Goal: Communication & Community: Answer question/provide support

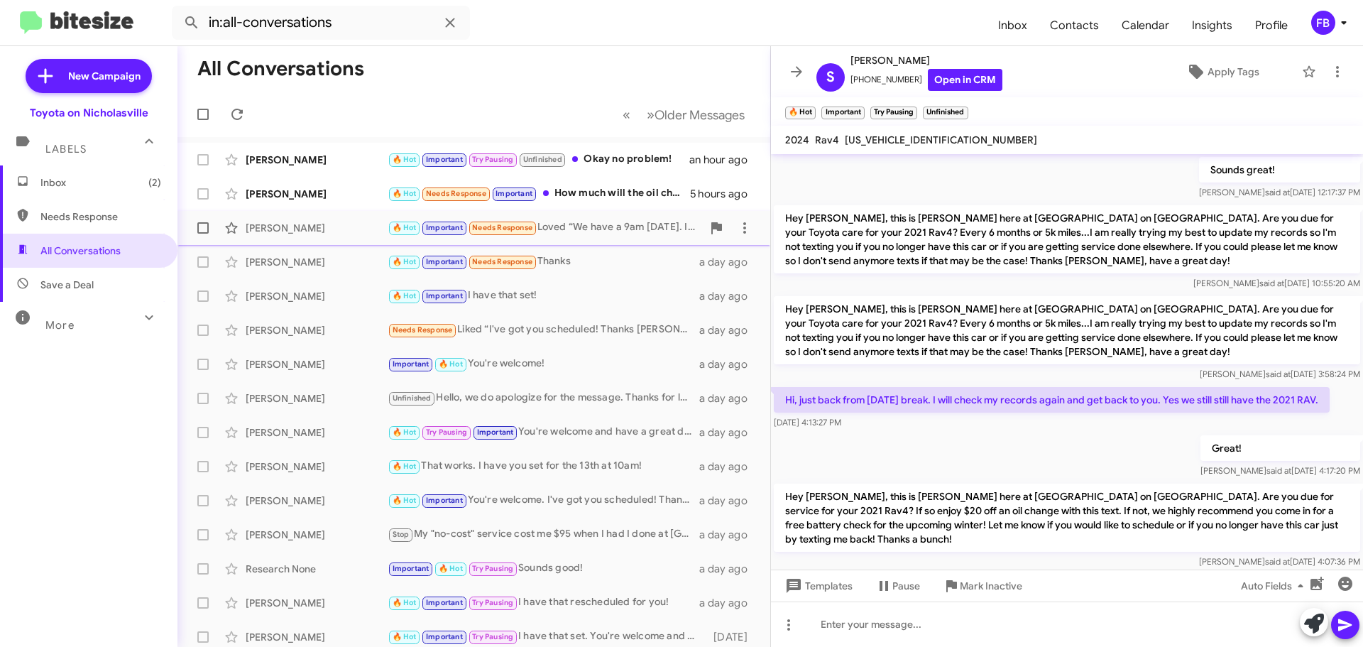
scroll to position [71, 0]
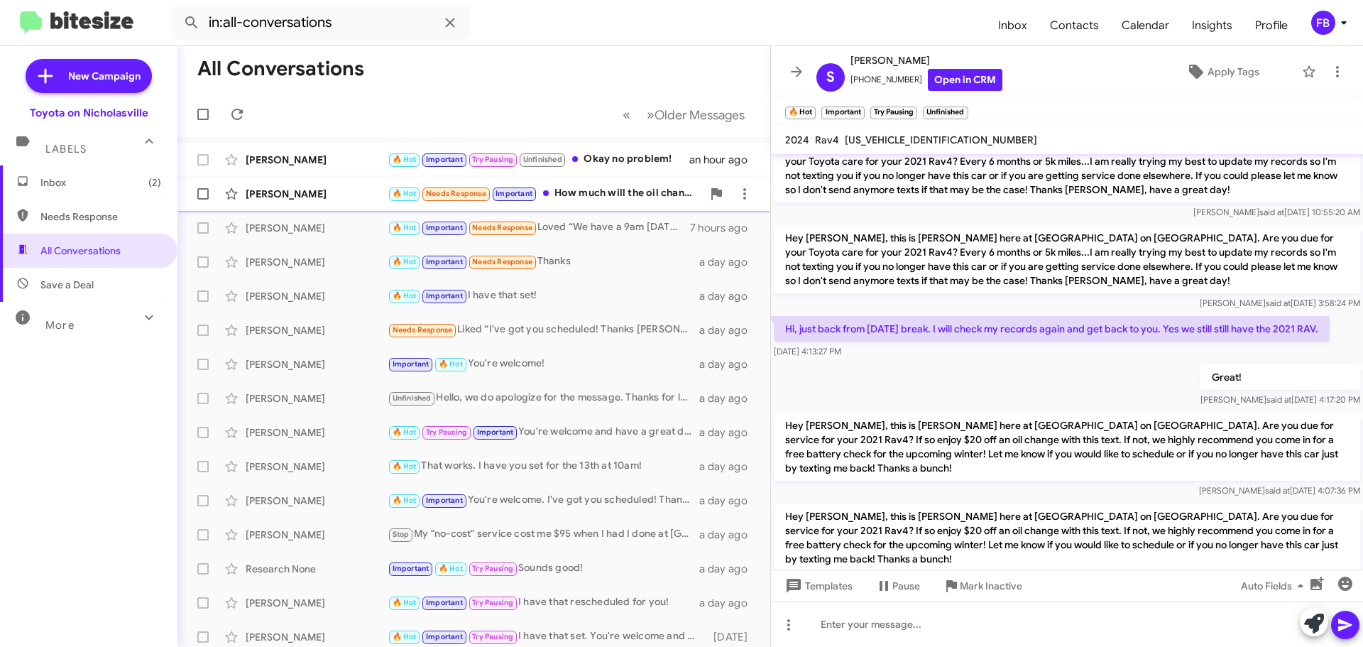
click at [282, 199] on div "[PERSON_NAME]" at bounding box center [317, 194] width 142 height 14
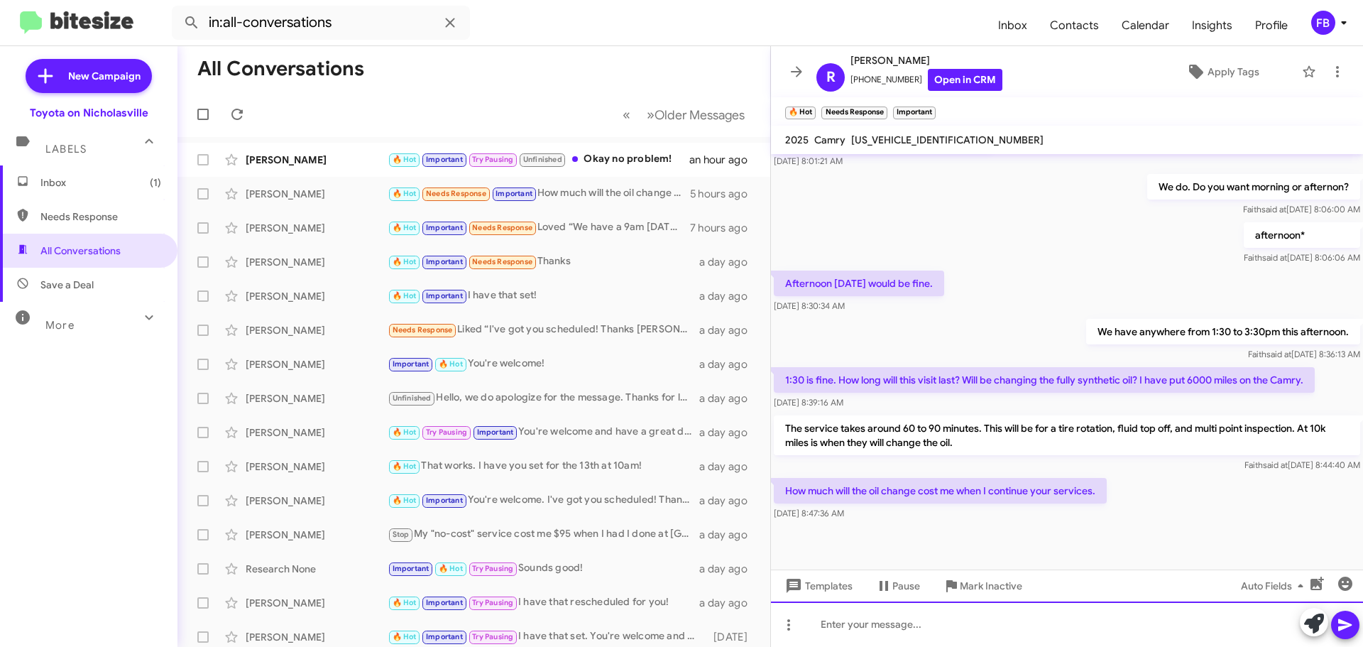
click at [891, 618] on div at bounding box center [1067, 623] width 592 height 45
drag, startPoint x: 861, startPoint y: 628, endPoint x: 845, endPoint y: 590, distance: 41.4
click at [856, 618] on div at bounding box center [1067, 623] width 592 height 45
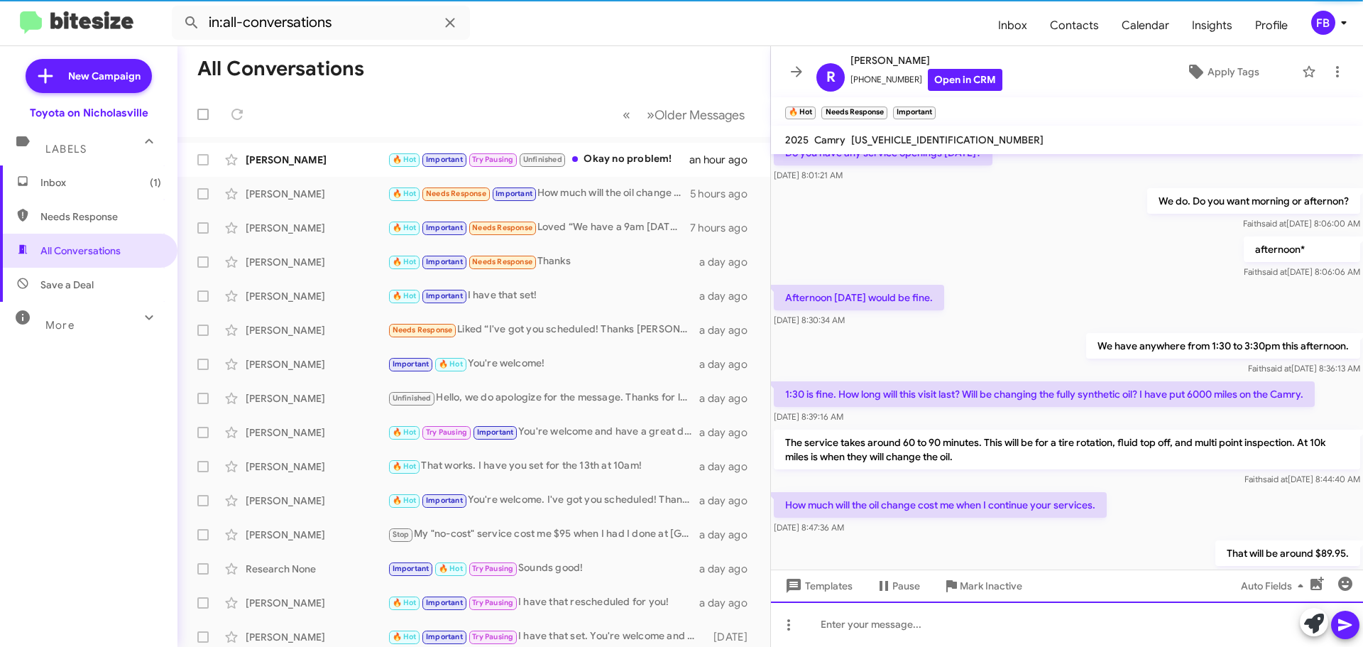
scroll to position [438, 0]
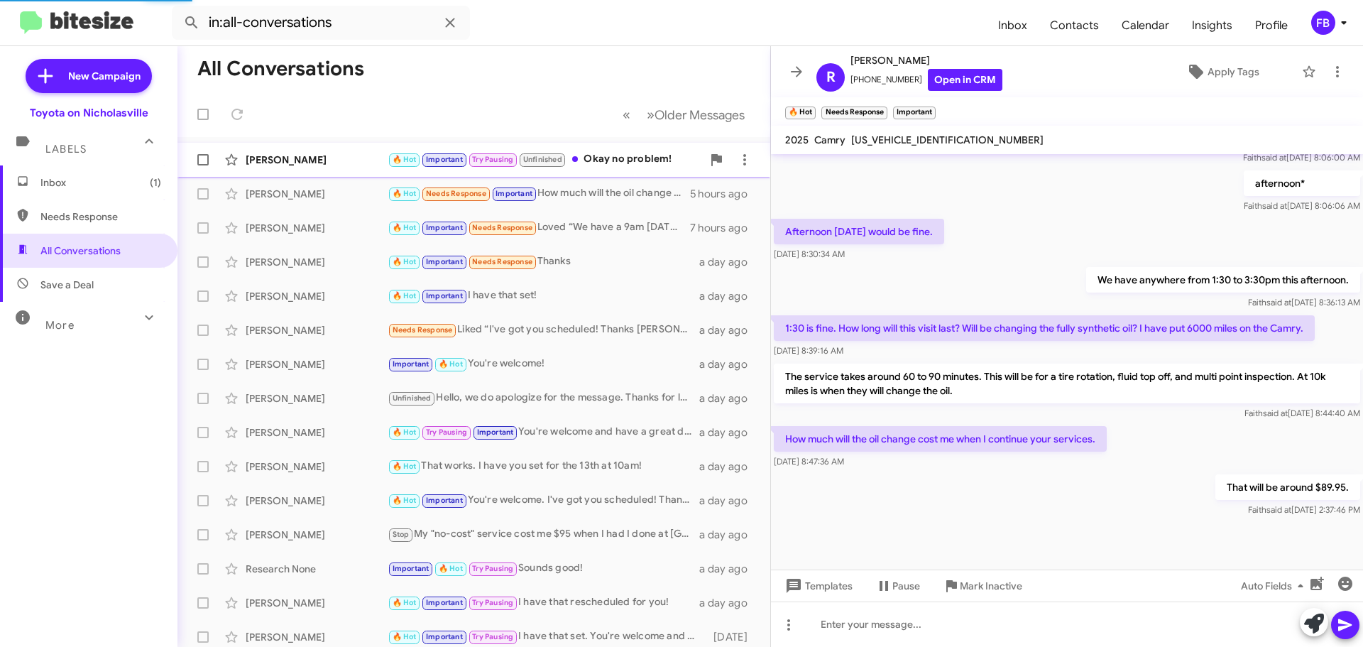
click at [295, 155] on div "[PERSON_NAME]" at bounding box center [317, 160] width 142 height 14
click at [323, 167] on div "[PERSON_NAME] 🔥 Hot Important Try Pausing Unfinished Okay no problem! an hour a…" at bounding box center [474, 160] width 570 height 28
click at [312, 167] on div "[PERSON_NAME] 🔥 Hot Important Try Pausing Unfinished Okay no problem! an hour a…" at bounding box center [474, 160] width 570 height 28
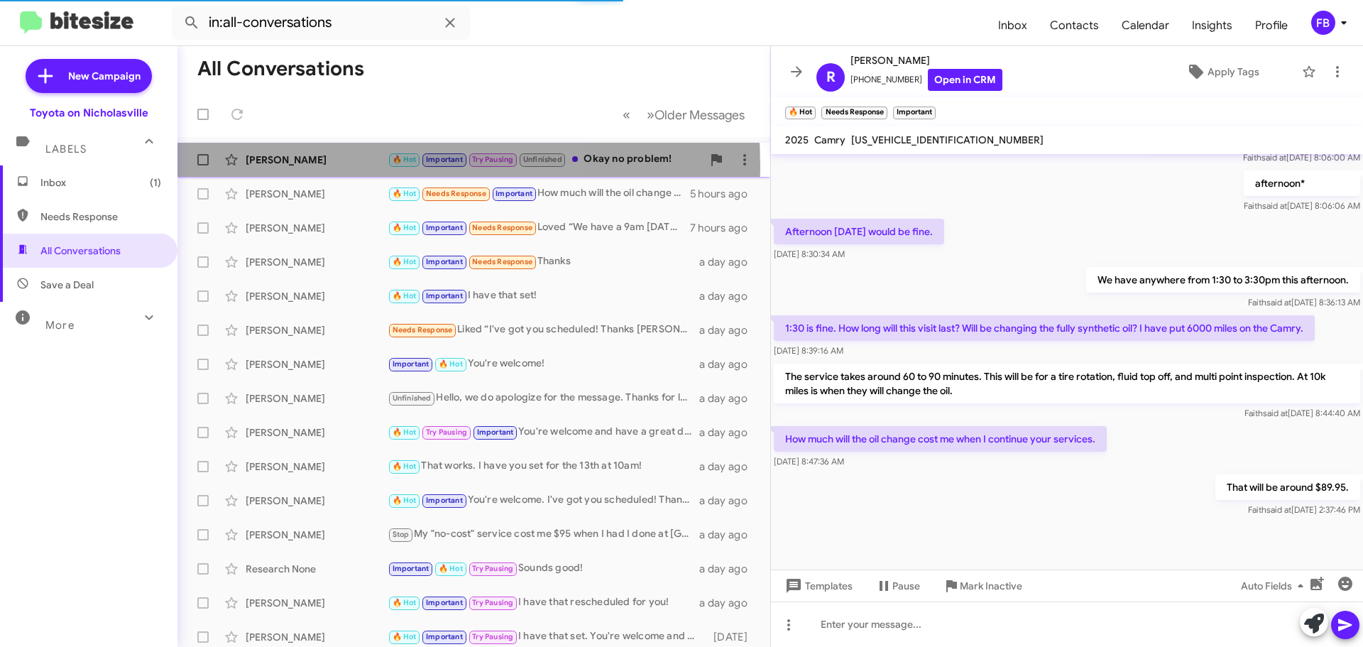
click at [312, 167] on div "[PERSON_NAME] 🔥 Hot Important Try Pausing Unfinished Okay no problem! an hour a…" at bounding box center [474, 160] width 570 height 28
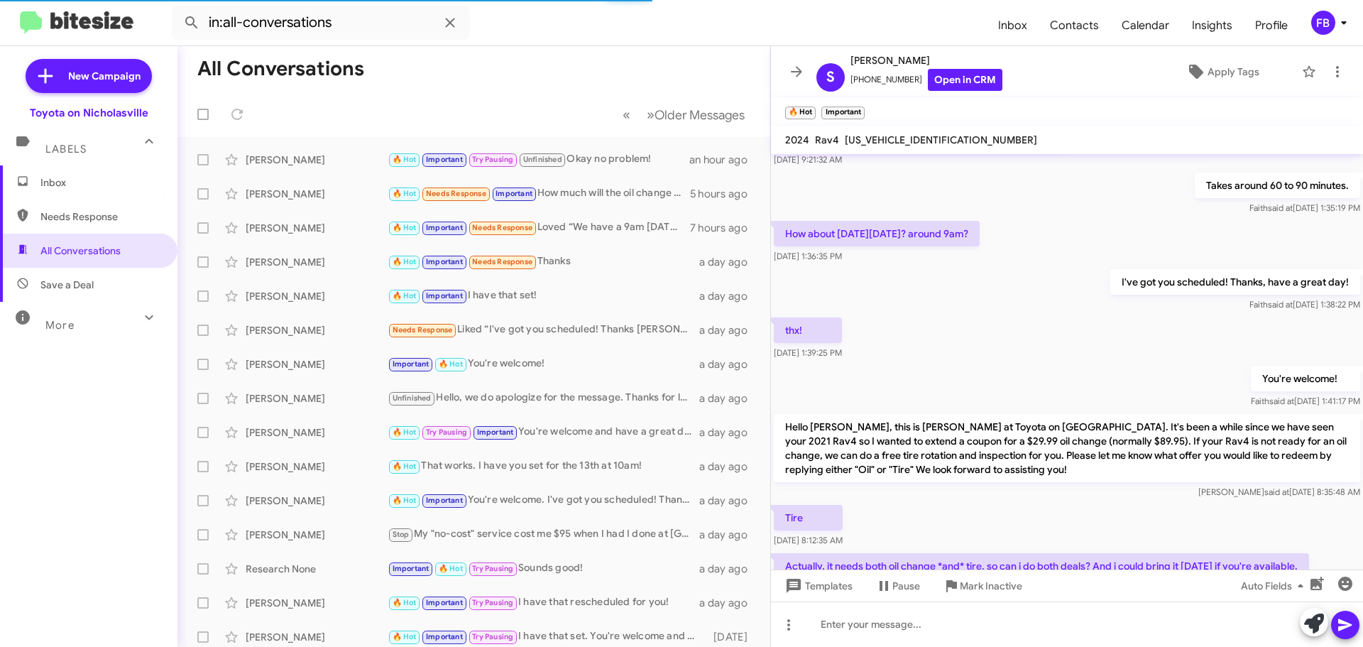
scroll to position [678, 0]
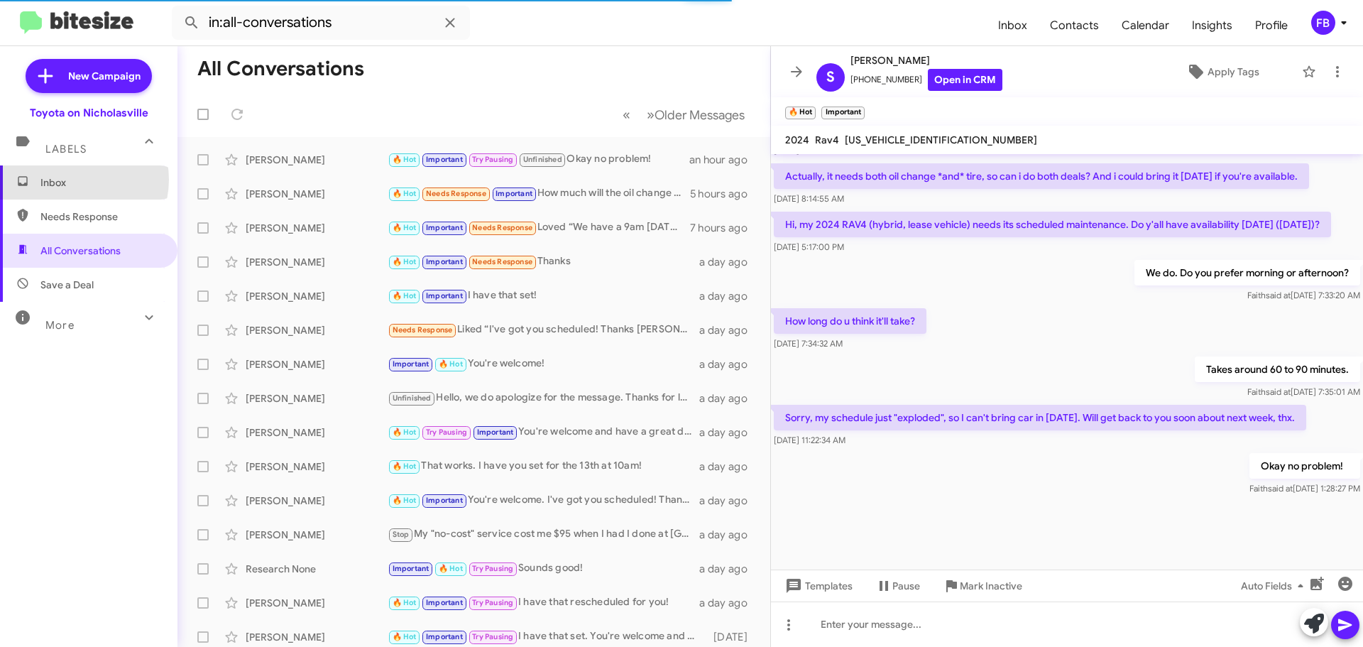
click at [75, 180] on span "Inbox" at bounding box center [100, 182] width 121 height 14
